Goal: Task Accomplishment & Management: Manage account settings

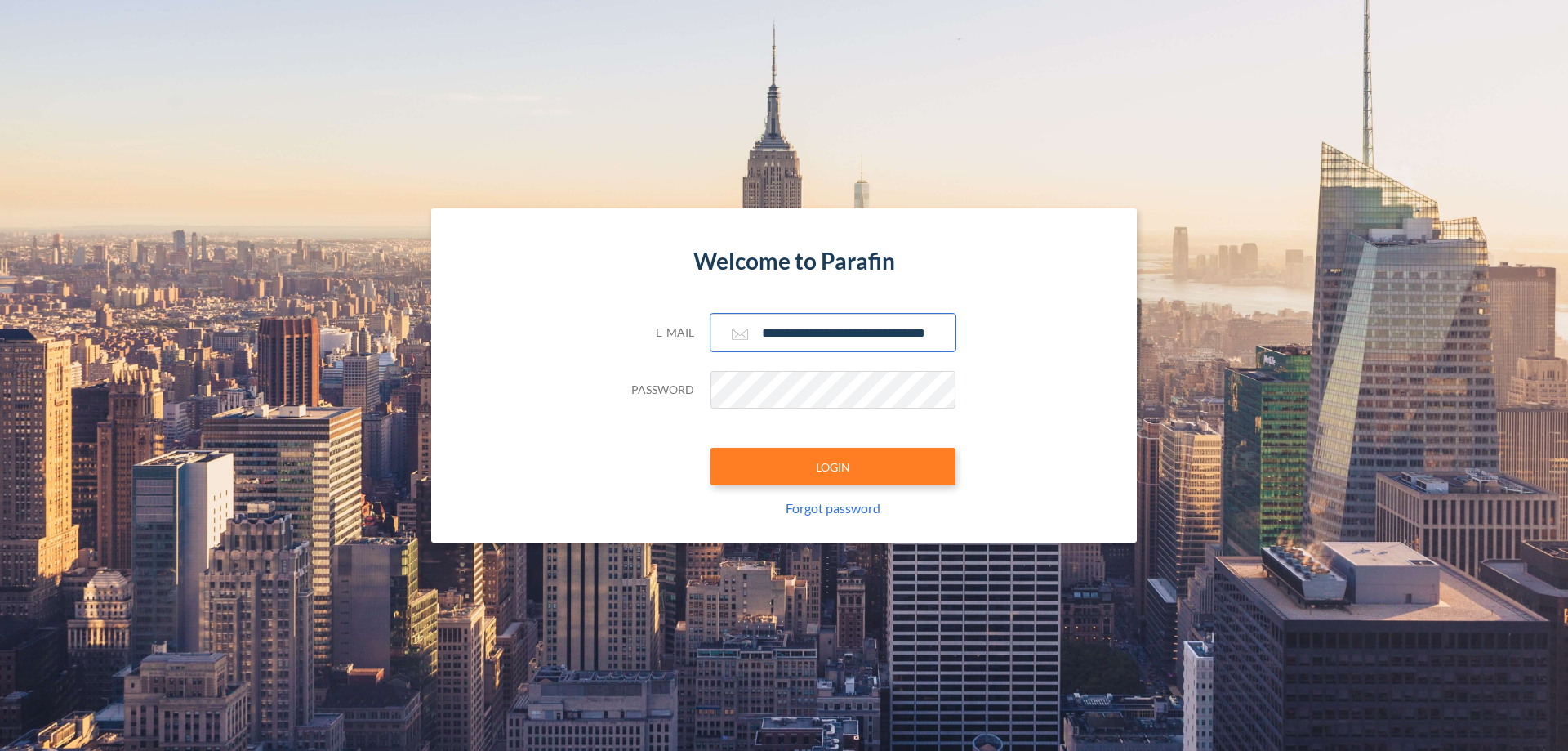
type input "**********"
click at [833, 467] on button "LOGIN" at bounding box center [834, 467] width 245 height 38
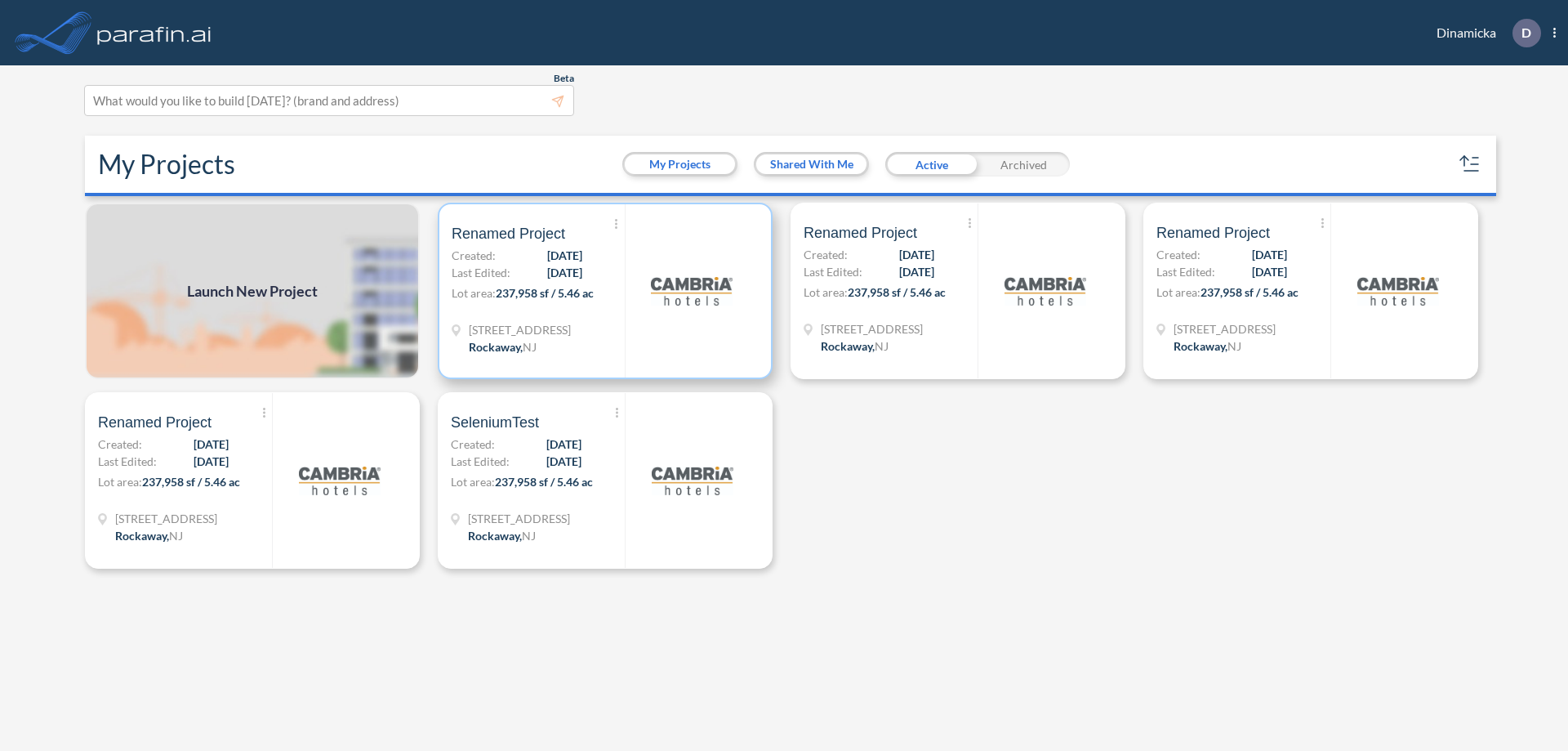
scroll to position [4, 0]
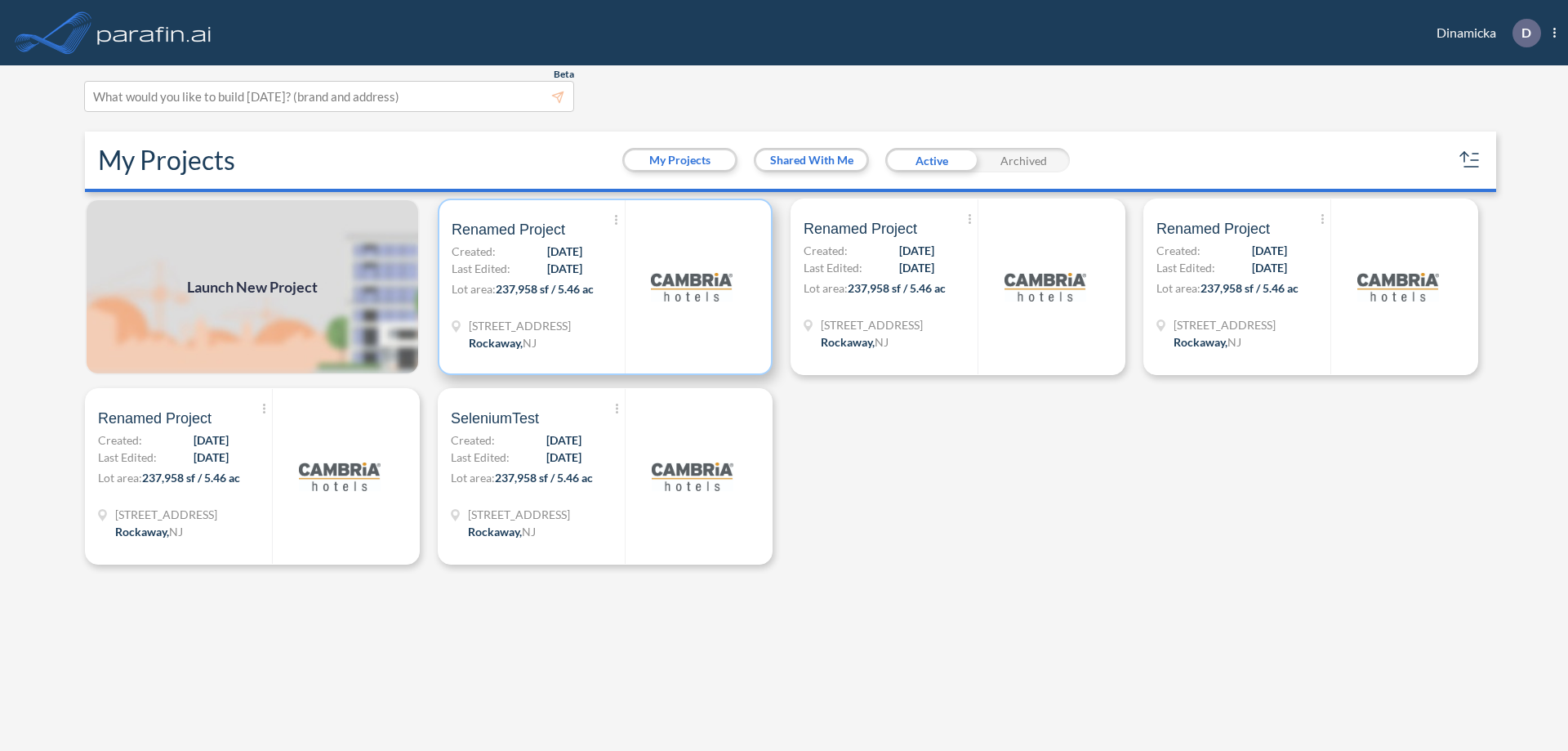
click at [606, 287] on p "Lot area: 237,958 sf / 5.46 ac" at bounding box center [539, 293] width 173 height 24
